Goal: Find specific page/section: Find specific page/section

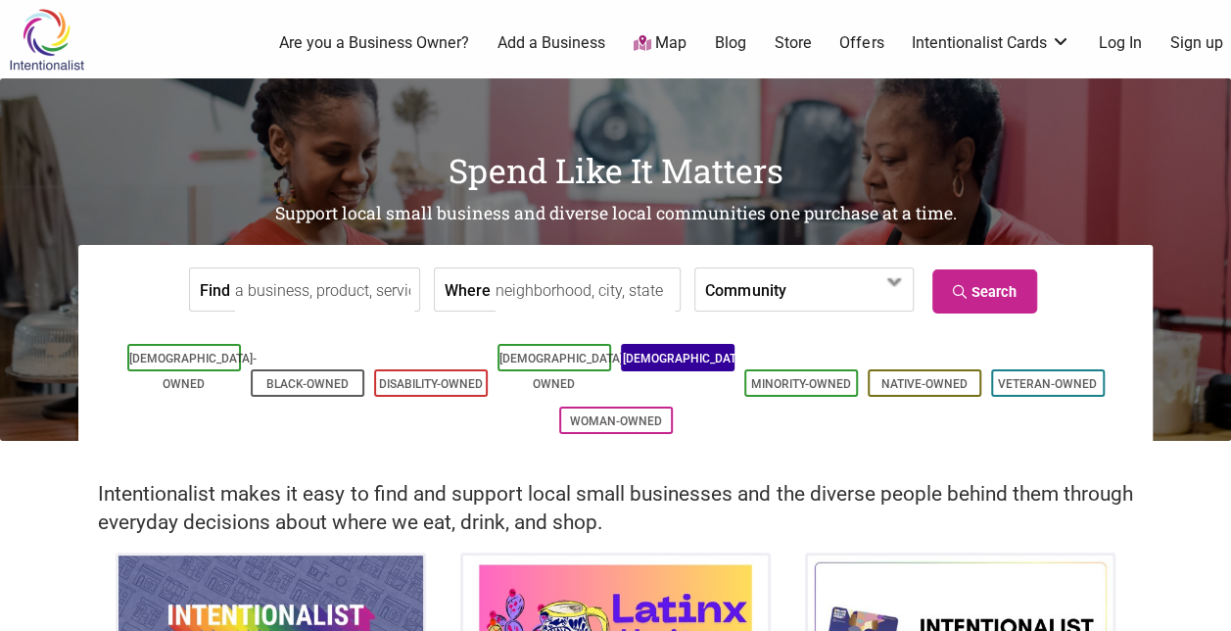
click at [689, 369] on li "[DEMOGRAPHIC_DATA]-Owned" at bounding box center [678, 357] width 114 height 27
click at [572, 299] on input "Where" at bounding box center [585, 290] width 179 height 44
type input "[GEOGRAPHIC_DATA], [GEOGRAPHIC_DATA]"
click at [707, 382] on ul "[DEMOGRAPHIC_DATA]-Owned Black-Owned Disability-Owned [DEMOGRAPHIC_DATA]-Owned …" at bounding box center [615, 389] width 1045 height 100
click at [710, 368] on li "[DEMOGRAPHIC_DATA]-Owned" at bounding box center [678, 357] width 114 height 27
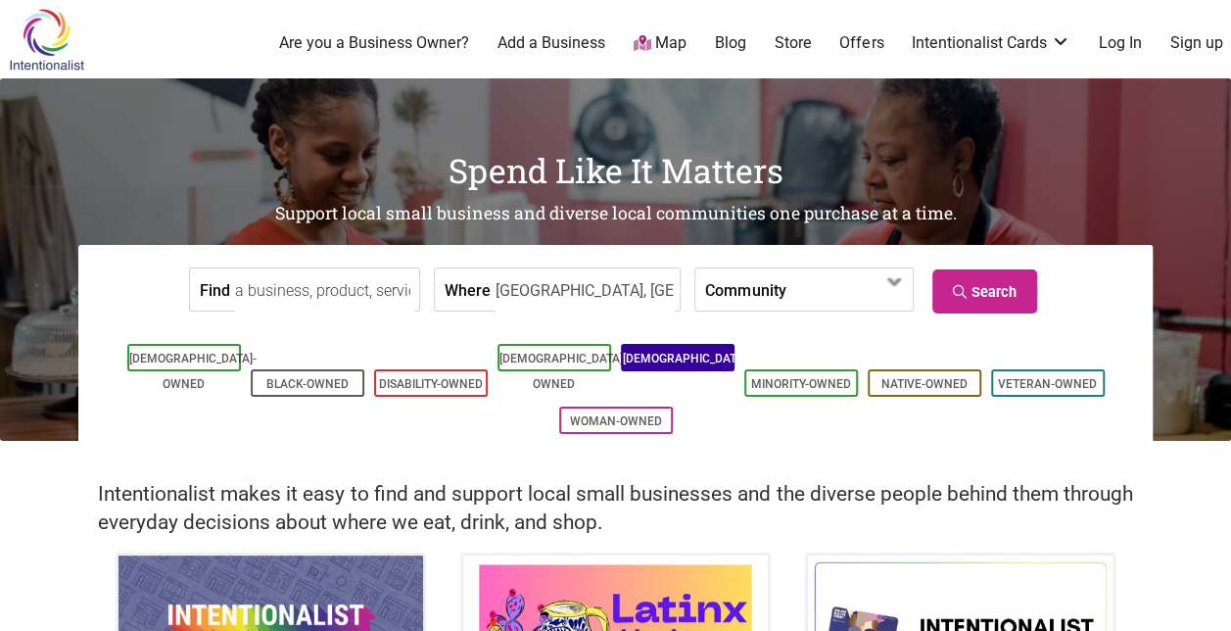
click at [665, 353] on link "[DEMOGRAPHIC_DATA]-Owned" at bounding box center [686, 371] width 127 height 39
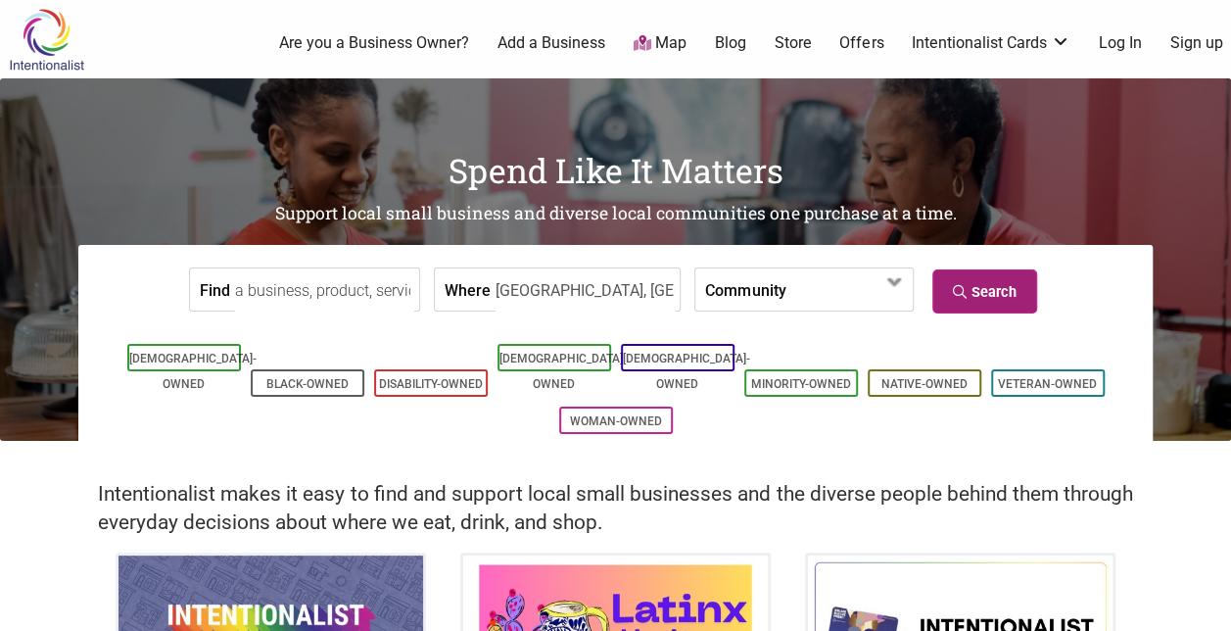
click at [976, 291] on link "Search" at bounding box center [985, 291] width 105 height 44
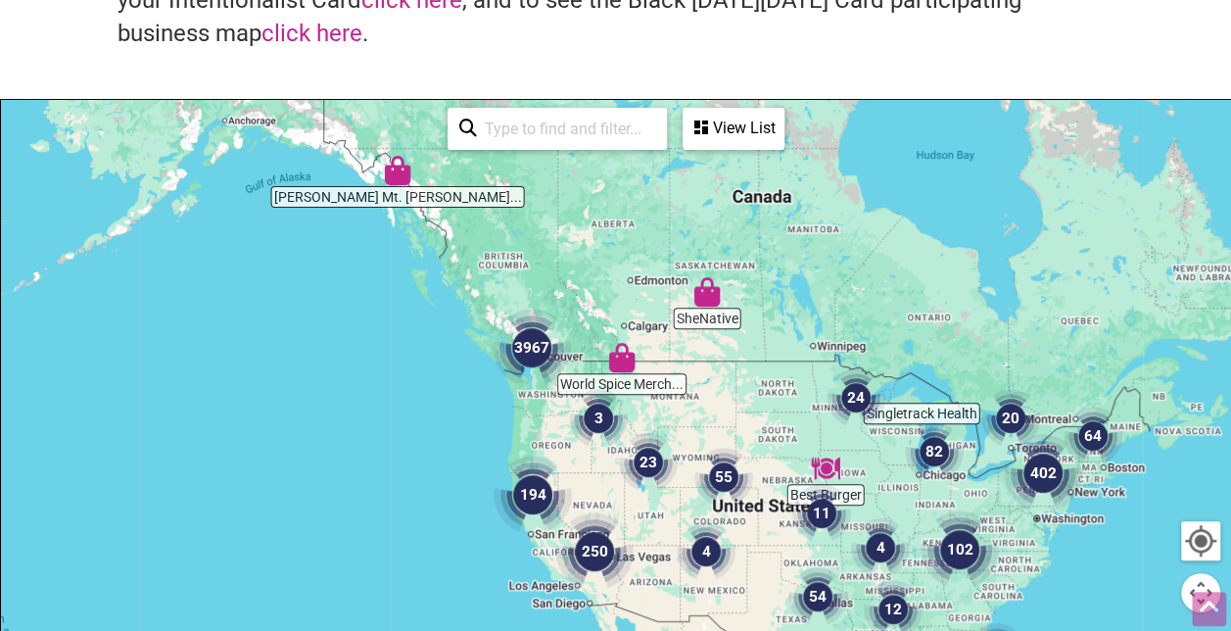
scroll to position [199, 0]
click at [535, 349] on img "3967" at bounding box center [532, 347] width 78 height 78
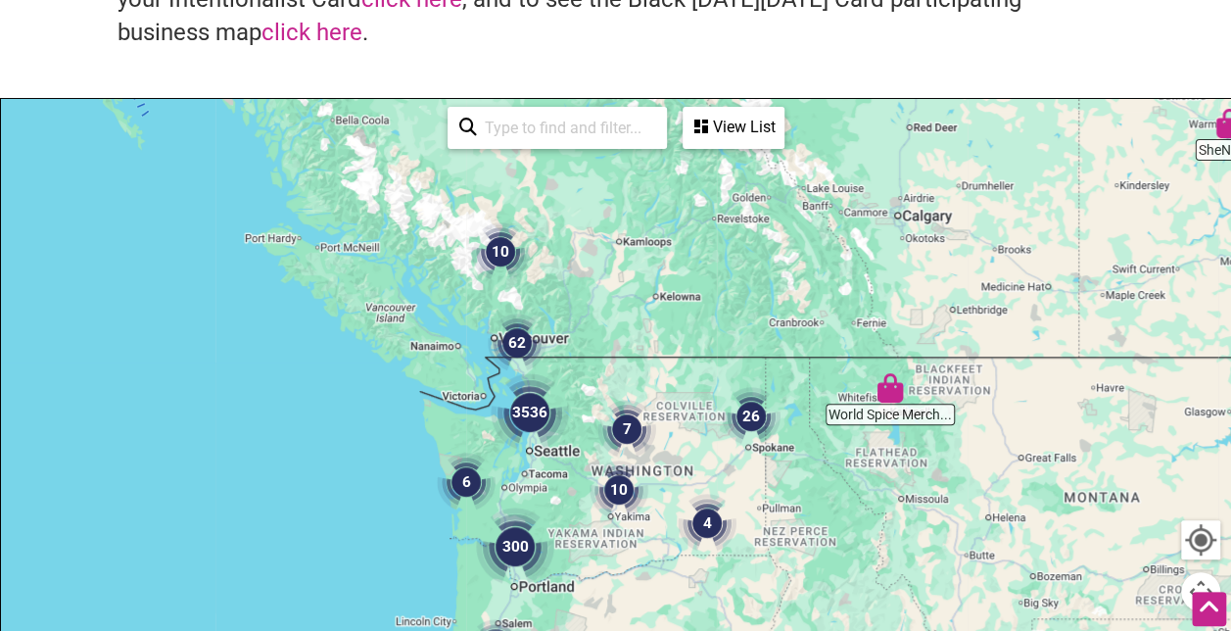
click at [537, 455] on div "To navigate, press the arrow keys." at bounding box center [615, 480] width 1229 height 762
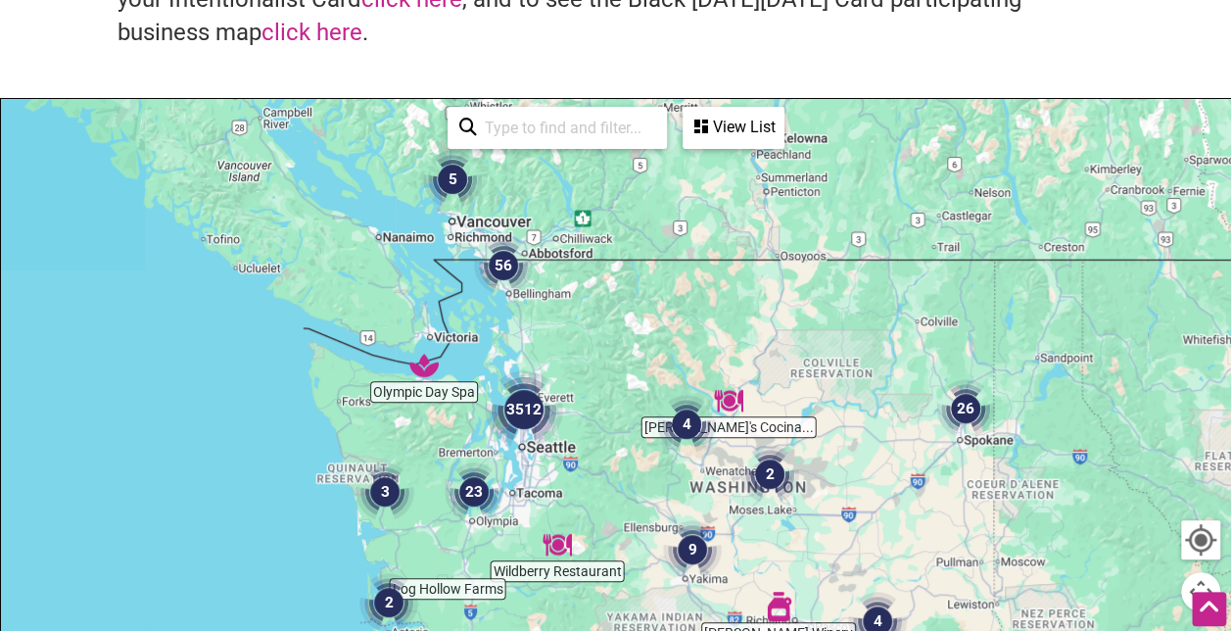
click at [531, 451] on div "To navigate, press the arrow keys." at bounding box center [615, 480] width 1229 height 762
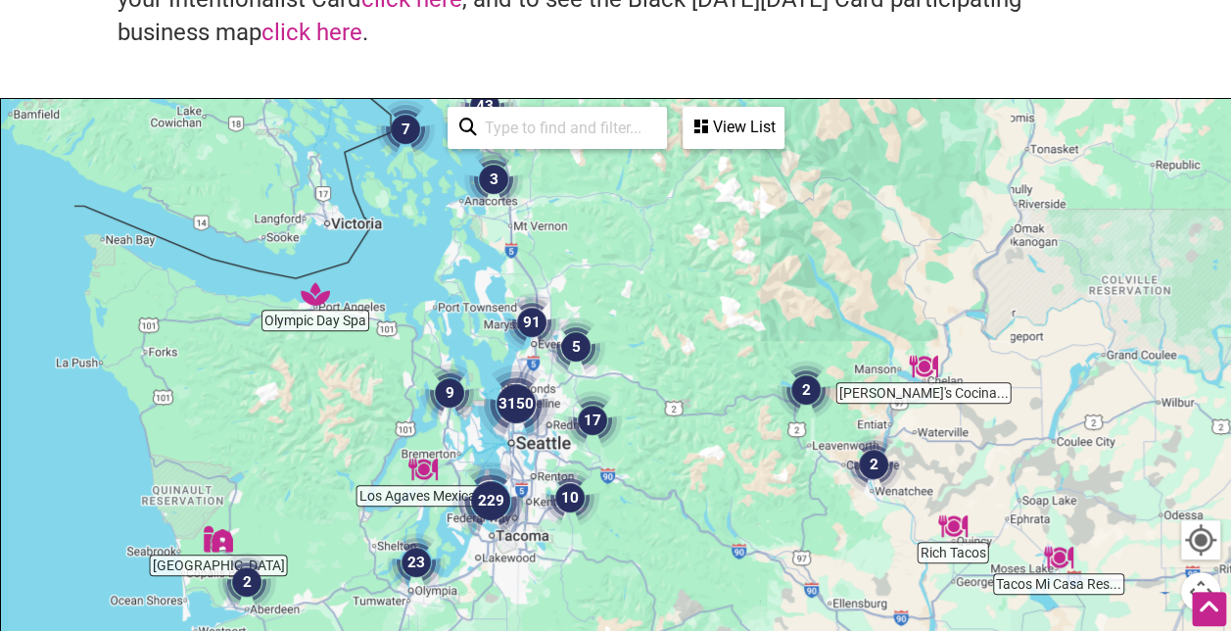
click at [531, 451] on div "To navigate, press the arrow keys." at bounding box center [615, 480] width 1229 height 762
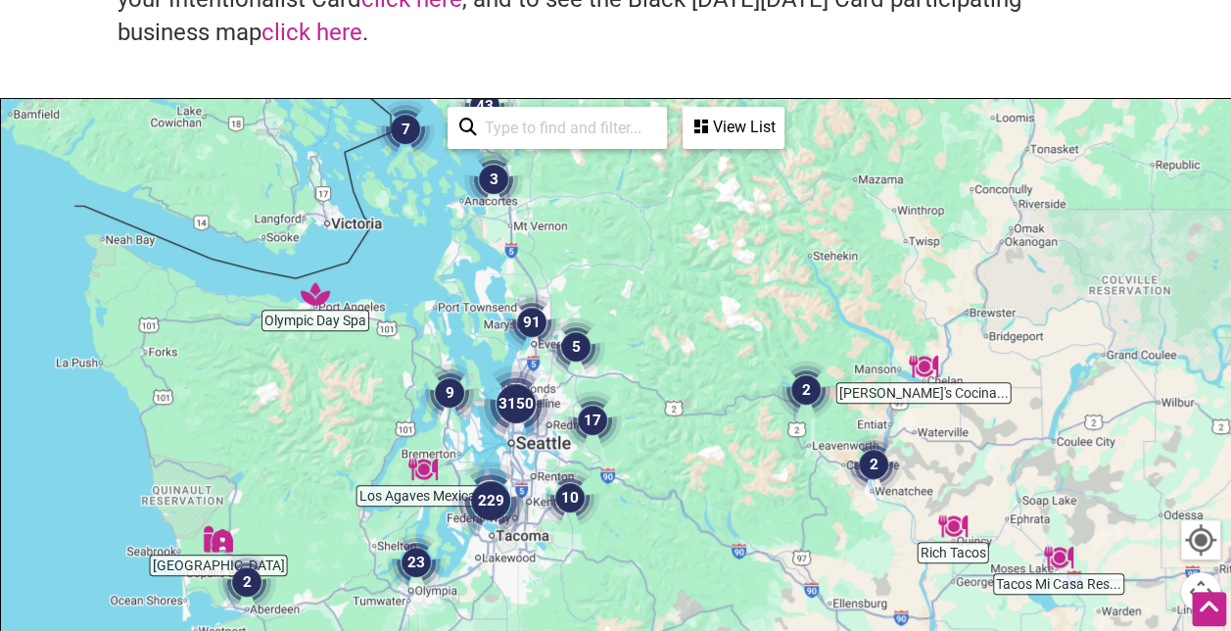
click at [531, 451] on div "To navigate, press the arrow keys." at bounding box center [615, 480] width 1229 height 762
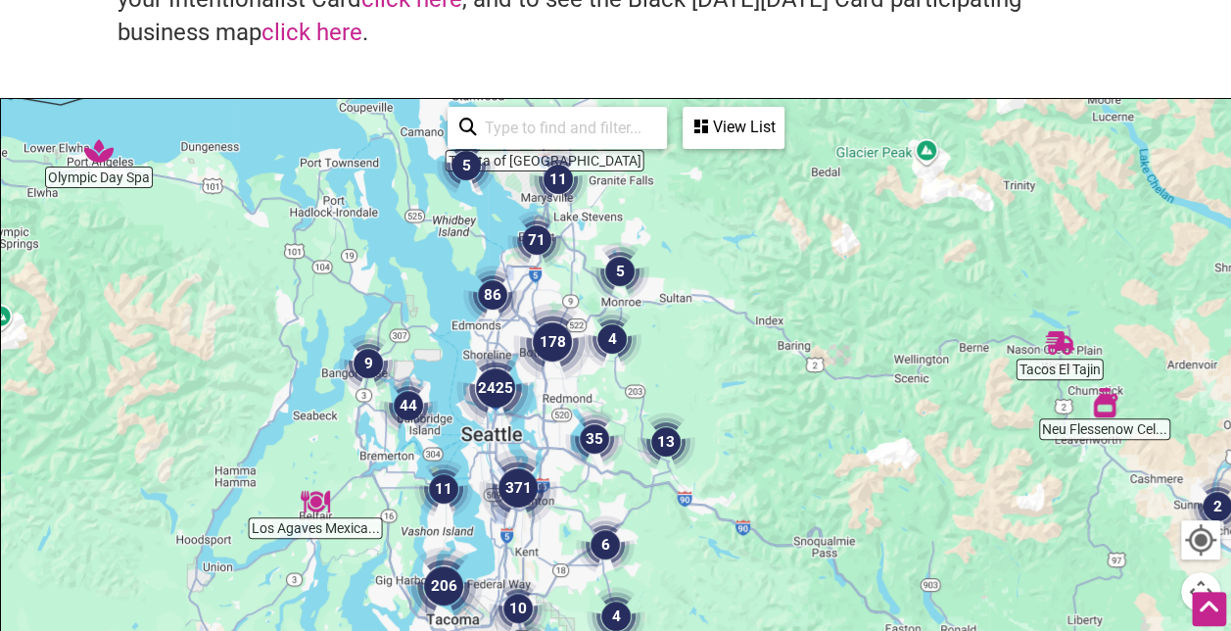
click at [519, 403] on img "2425" at bounding box center [495, 388] width 78 height 78
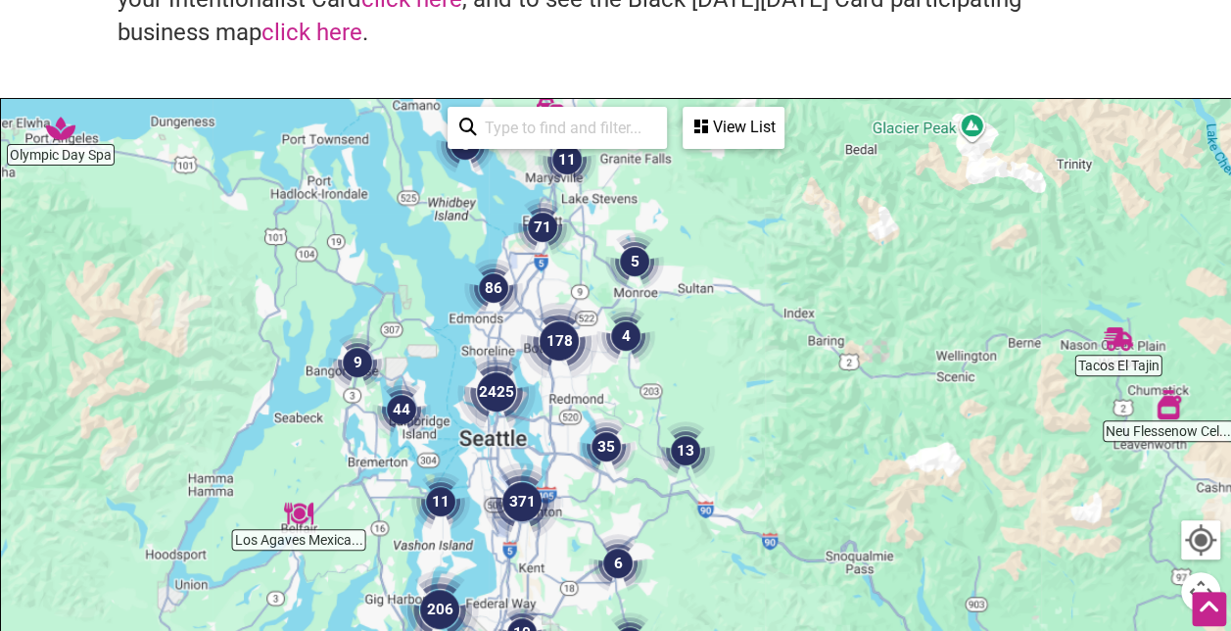
click at [519, 403] on img "2425" at bounding box center [496, 392] width 78 height 78
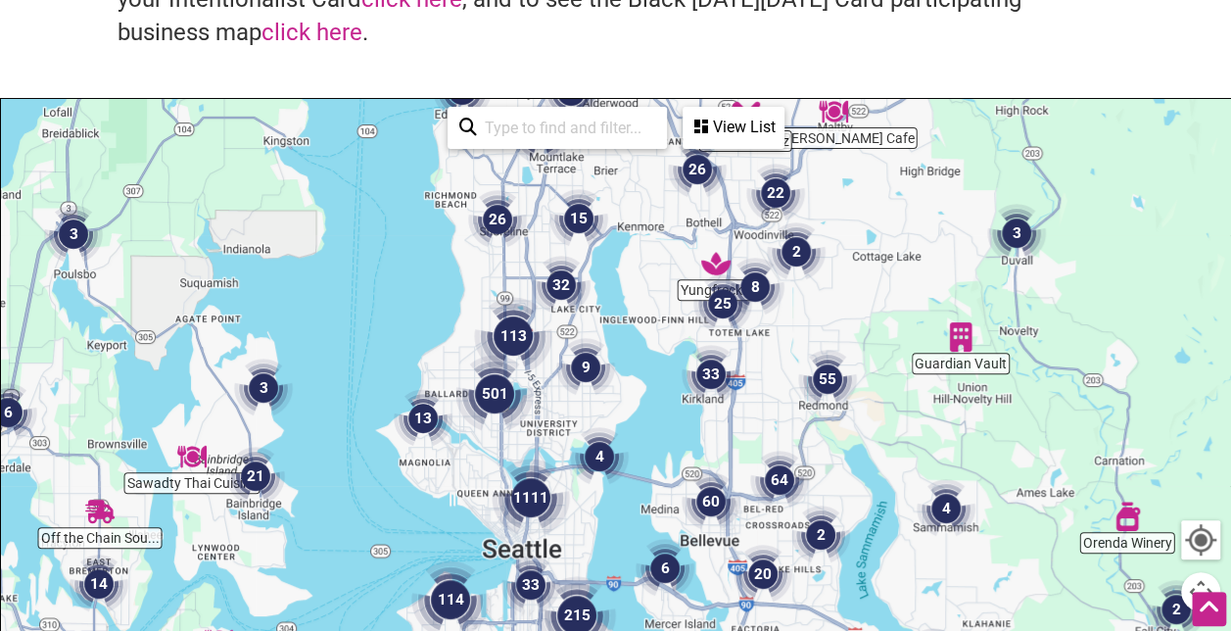
click at [535, 503] on img "1111" at bounding box center [531, 497] width 78 height 78
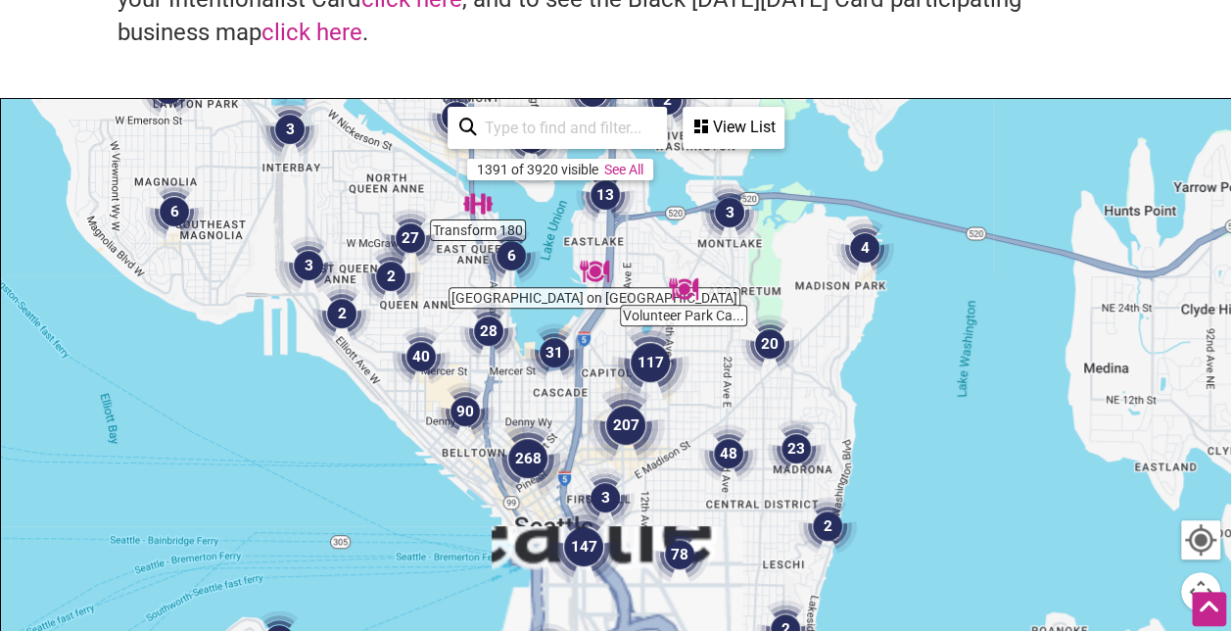
click at [573, 471] on div "To navigate, press the arrow keys." at bounding box center [615, 480] width 1229 height 762
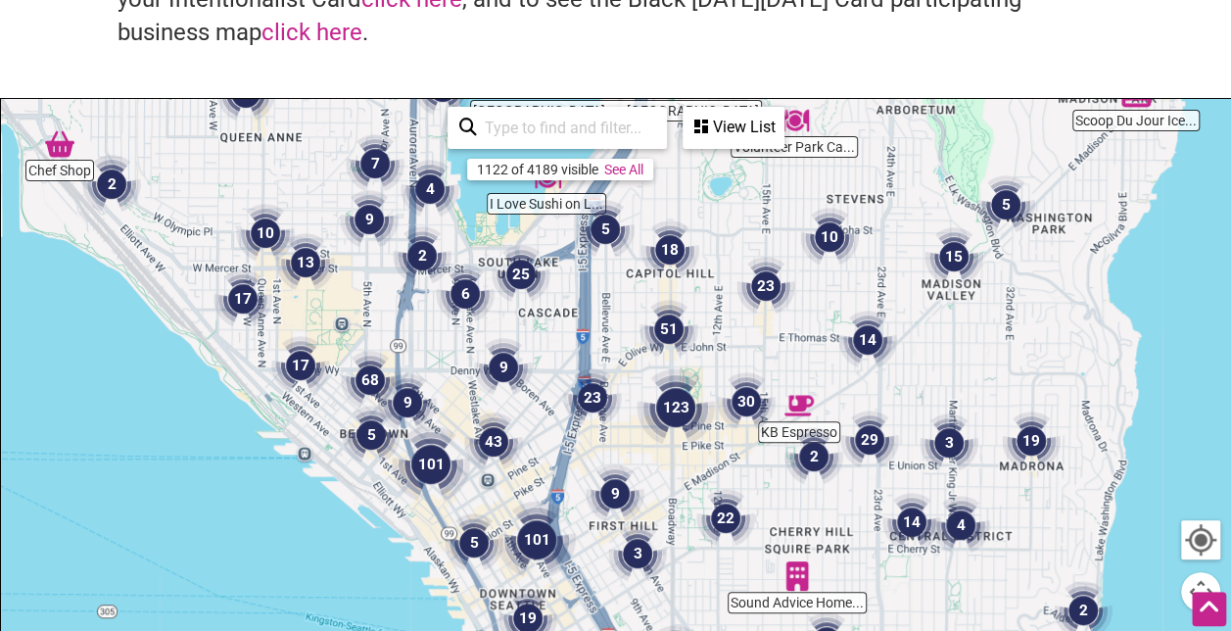
click at [725, 127] on div "View List" at bounding box center [734, 127] width 98 height 37
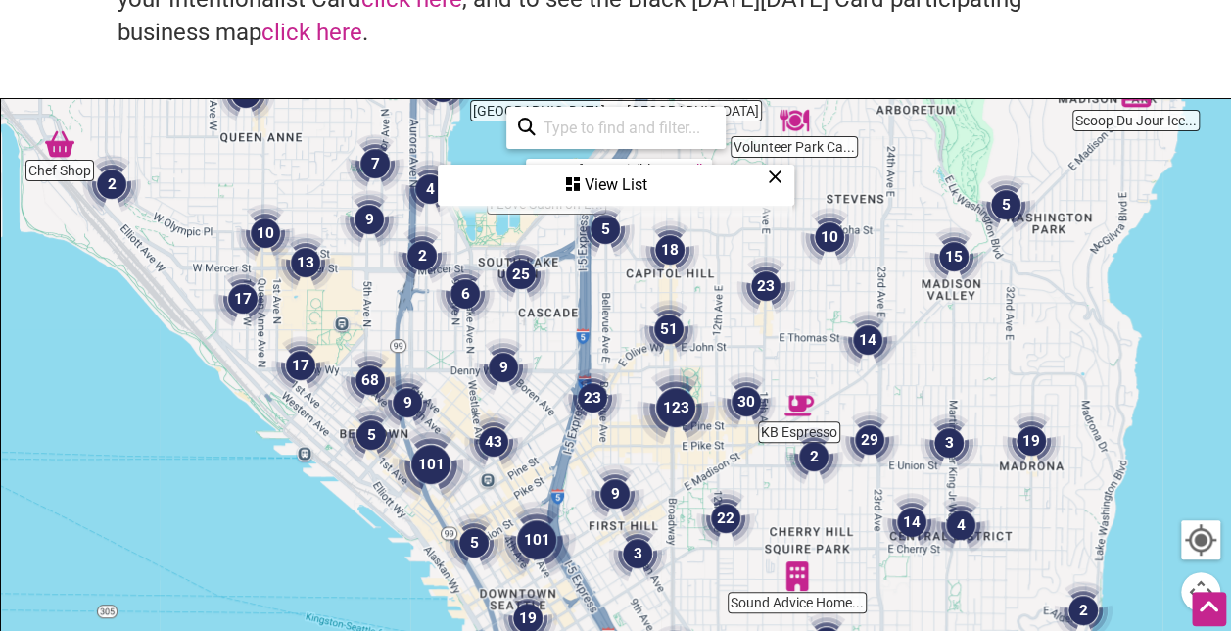
click at [606, 122] on input "search" at bounding box center [625, 128] width 178 height 38
